Goal: Navigation & Orientation: Find specific page/section

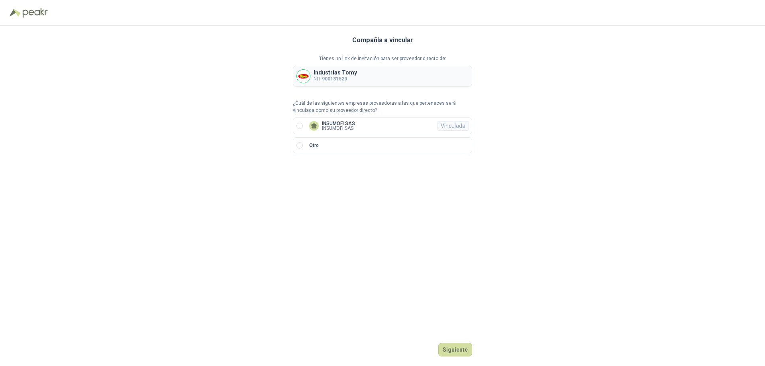
drag, startPoint x: 697, startPoint y: 0, endPoint x: 637, endPoint y: 143, distance: 155.0
click at [637, 143] on div "Compañía a vincular Tienes un link de invitación para ser proveedor directo de:…" at bounding box center [382, 196] width 765 height 341
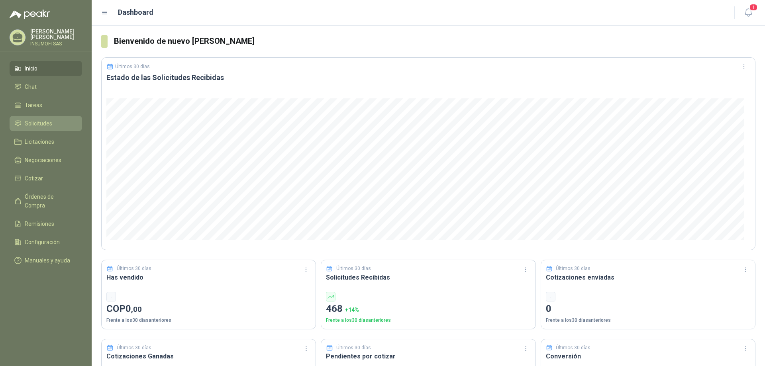
click at [31, 119] on link "Solicitudes" at bounding box center [46, 123] width 73 height 15
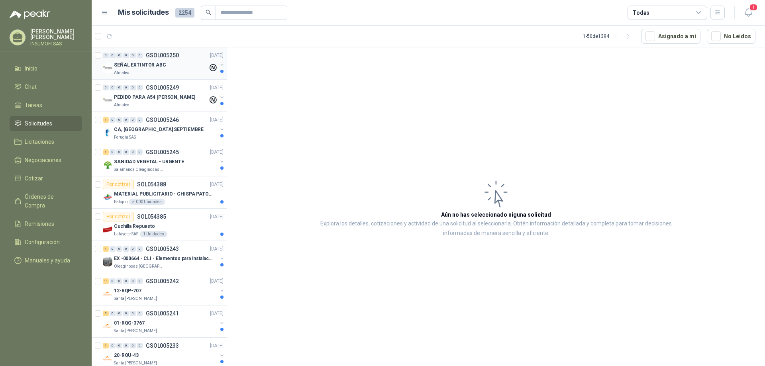
click at [144, 64] on p "SEÑAL EXTINTOR ABC" at bounding box center [140, 65] width 52 height 8
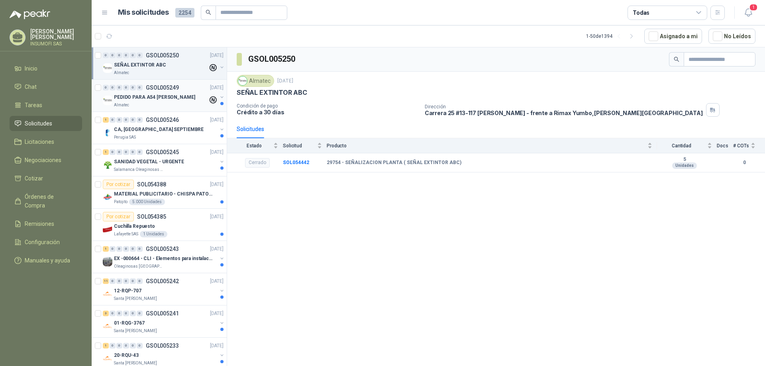
click at [149, 96] on p "PEDIDO PARA A54 [PERSON_NAME]" at bounding box center [154, 98] width 81 height 8
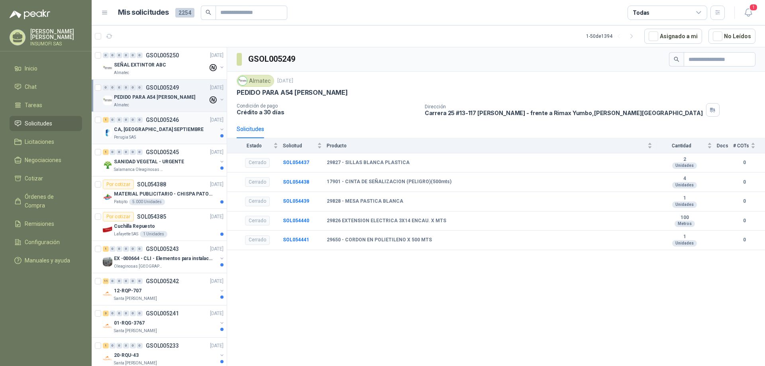
click at [149, 130] on p "CA, [GEOGRAPHIC_DATA] SEPTIEMBRE" at bounding box center [159, 130] width 90 height 8
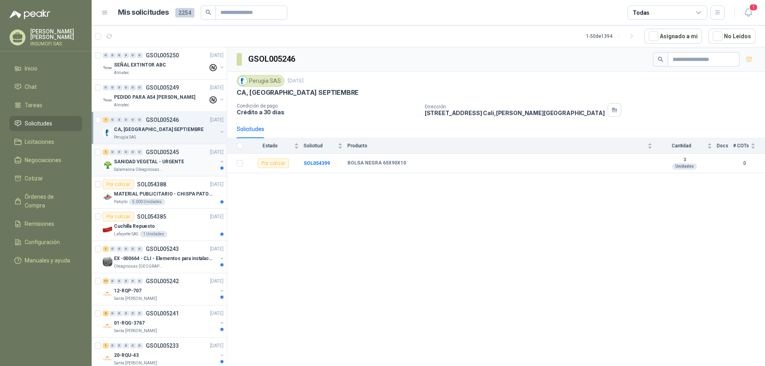
click at [151, 162] on p "SANIDAD VEGETAL - URGENTE" at bounding box center [149, 162] width 70 height 8
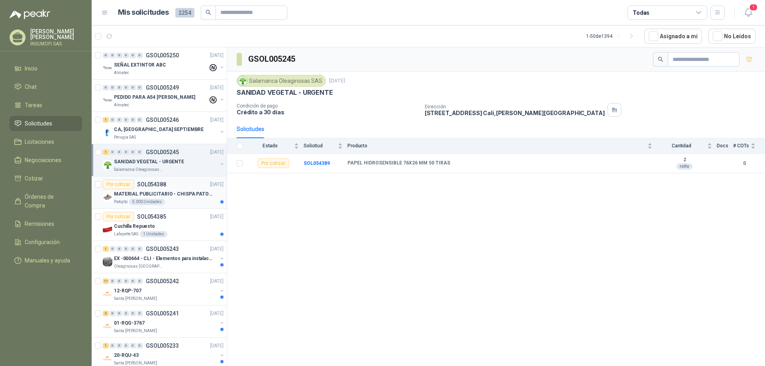
click at [151, 193] on p "MATERIAL PUBLICITARIO - CHISPA PATOJITO VER ADJUNTO" at bounding box center [163, 194] width 99 height 8
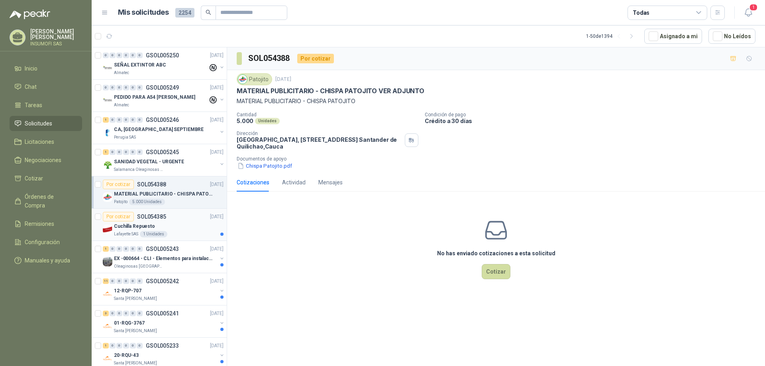
click at [135, 225] on p "Cuchilla Repuesto" at bounding box center [134, 227] width 41 height 8
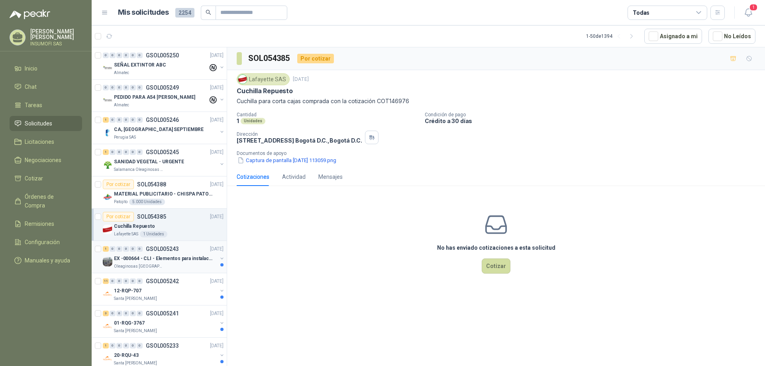
click at [149, 259] on p "EX -000664 - CLI - Elementos para instalacion de c" at bounding box center [163, 259] width 99 height 8
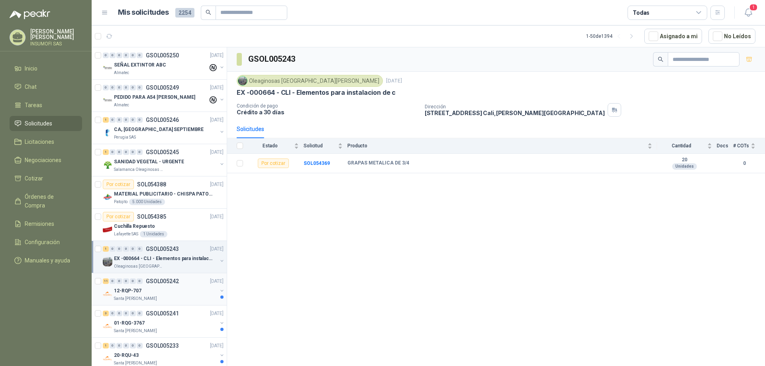
click at [157, 283] on p "GSOL005242" at bounding box center [162, 282] width 33 height 6
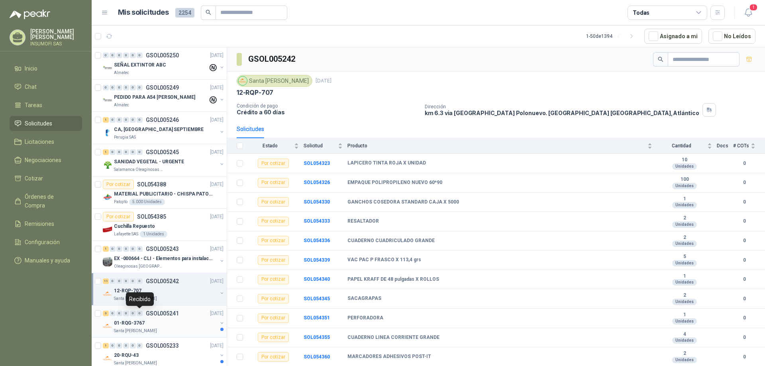
click at [142, 316] on div "0" at bounding box center [140, 314] width 6 height 6
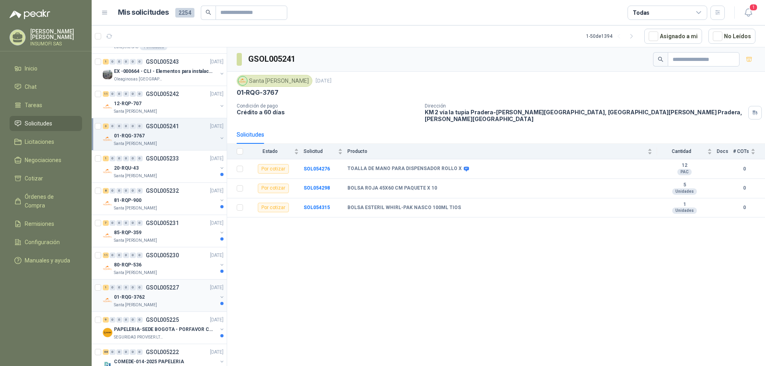
scroll to position [199, 0]
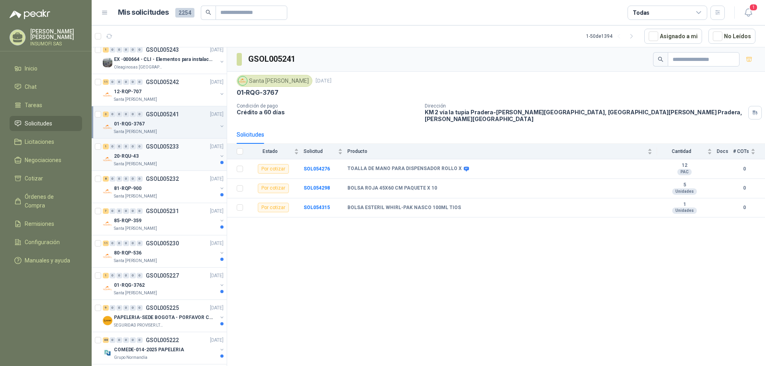
click at [157, 156] on div "20-RQU-43" at bounding box center [165, 156] width 103 height 10
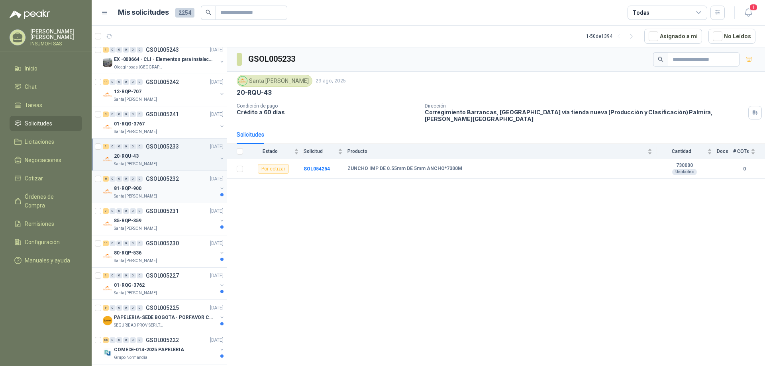
click at [166, 186] on div "81-RQP-900" at bounding box center [165, 189] width 103 height 10
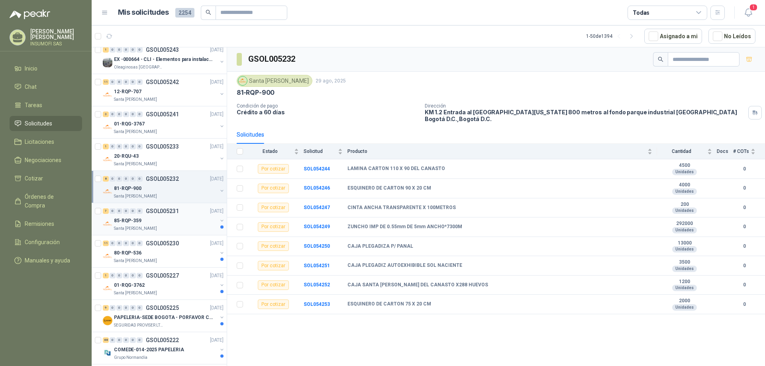
click at [156, 219] on div "85-RQP-359" at bounding box center [165, 221] width 103 height 10
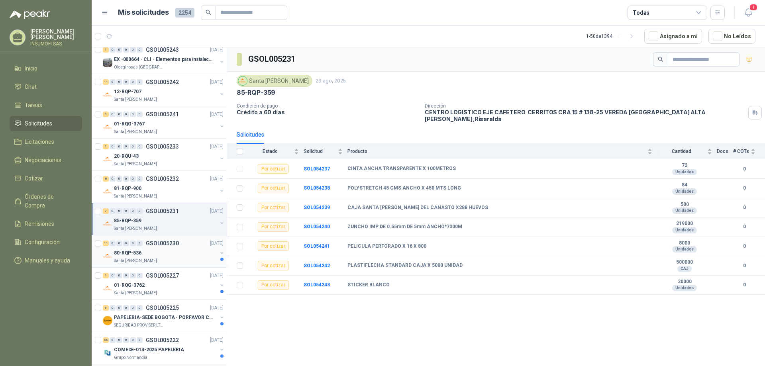
click at [153, 252] on div "80-RQP-536" at bounding box center [165, 253] width 103 height 10
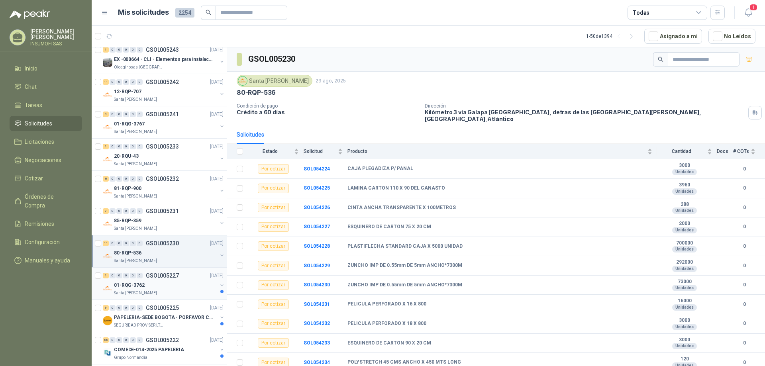
click at [151, 287] on div "01-RQG-3762" at bounding box center [165, 286] width 103 height 10
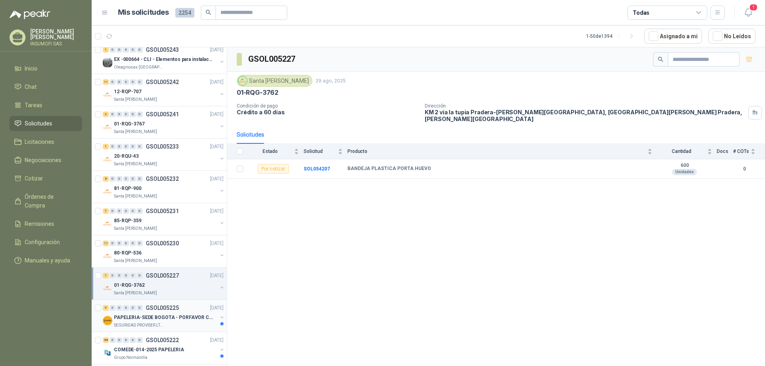
click at [185, 312] on div "9 0 0 0 0 0 GSOL005225 [DATE]" at bounding box center [164, 308] width 122 height 10
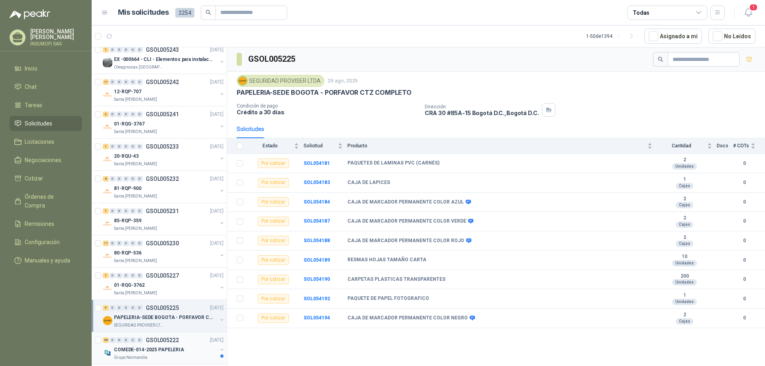
click at [156, 347] on p "COMEDE-014-2025 PAPELERIA" at bounding box center [149, 350] width 70 height 8
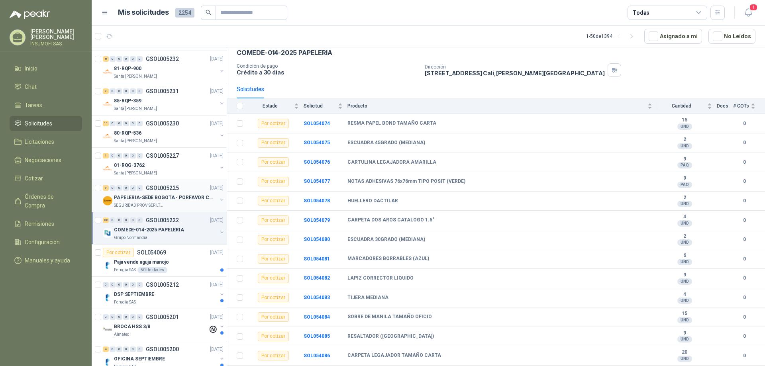
scroll to position [359, 0]
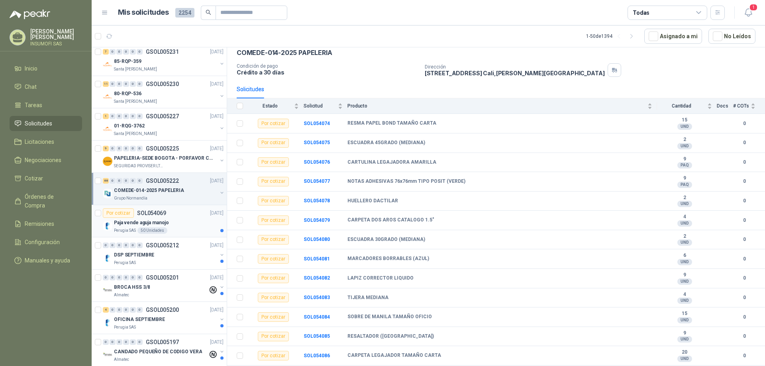
click at [128, 222] on p "Paja vende aguja manojo" at bounding box center [141, 223] width 55 height 8
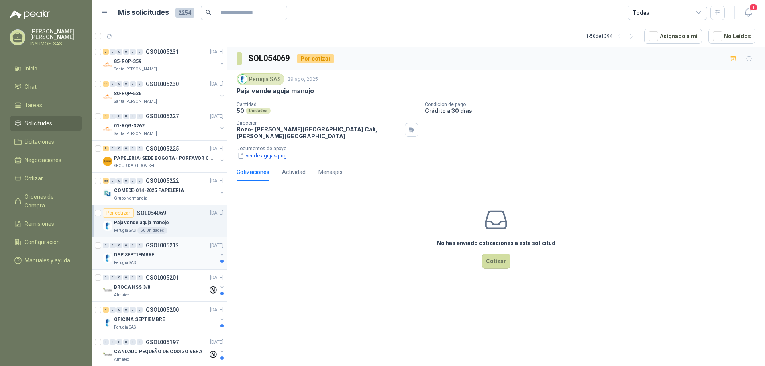
click at [144, 255] on p "DSP SEPTIEMBRE" at bounding box center [134, 255] width 40 height 8
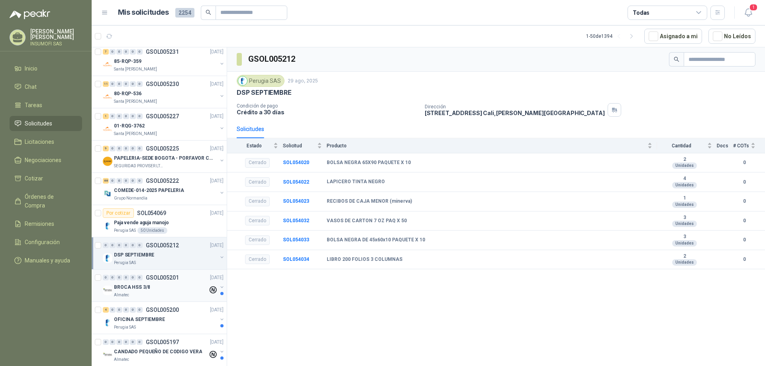
click at [155, 287] on div "BROCA HSS 3/8" at bounding box center [161, 288] width 94 height 10
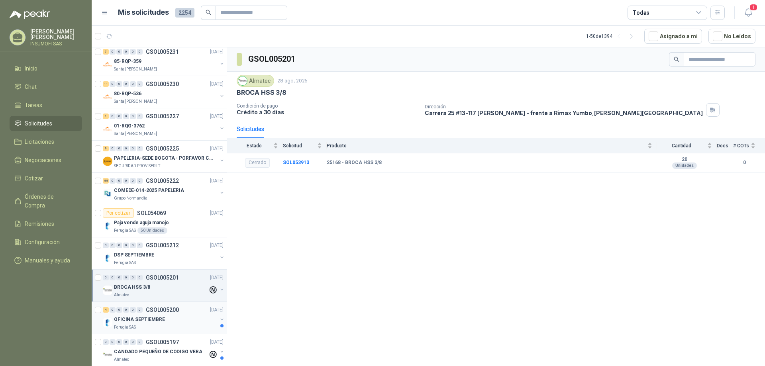
click at [154, 316] on p "OFICINA SEPTIEMBRE" at bounding box center [139, 320] width 51 height 8
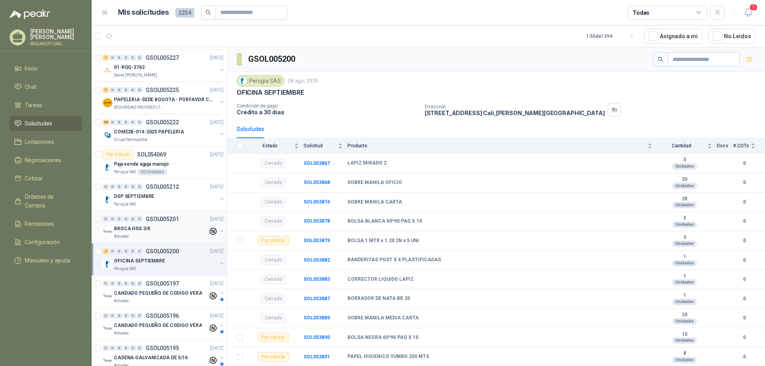
scroll to position [438, 0]
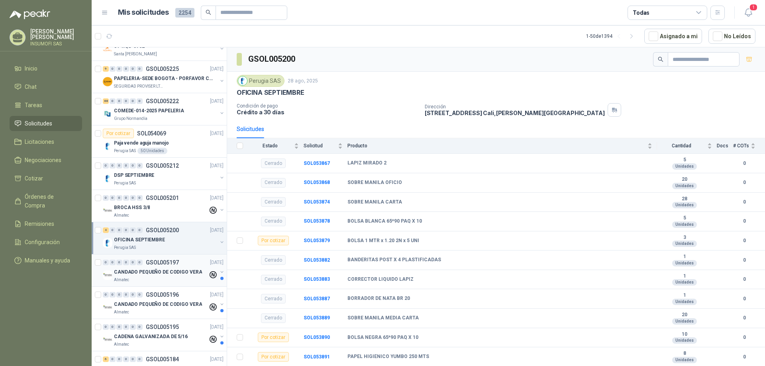
click at [162, 267] on div "CANDADO PEQUEÑO DE CODIGO VERA" at bounding box center [161, 272] width 94 height 10
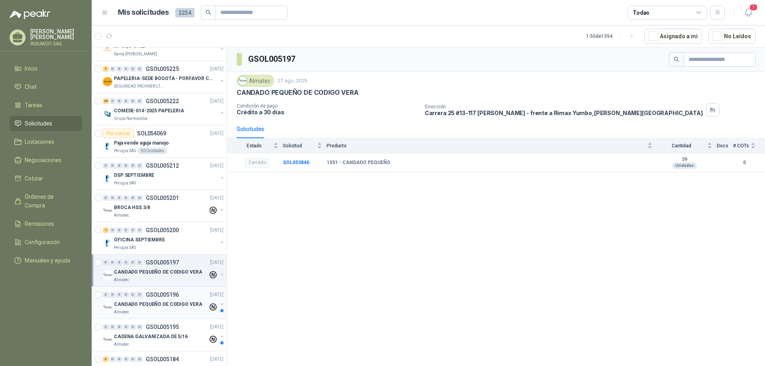
click at [156, 302] on p "CANDADO PEQUEÑO DE CODIGO VERA" at bounding box center [158, 305] width 88 height 8
